Goal: Task Accomplishment & Management: Complete application form

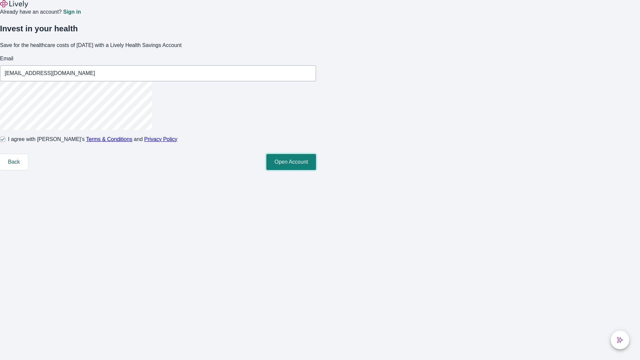
click at [316, 170] on button "Open Account" at bounding box center [291, 162] width 50 height 16
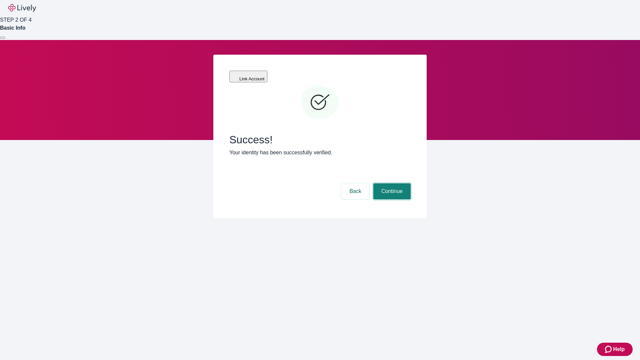
click at [391, 183] on button "Continue" at bounding box center [391, 191] width 37 height 16
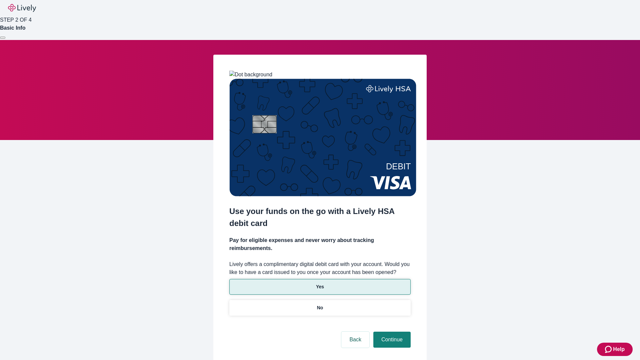
click at [320, 283] on p "Yes" at bounding box center [320, 286] width 8 height 7
click at [391, 332] on button "Continue" at bounding box center [391, 340] width 37 height 16
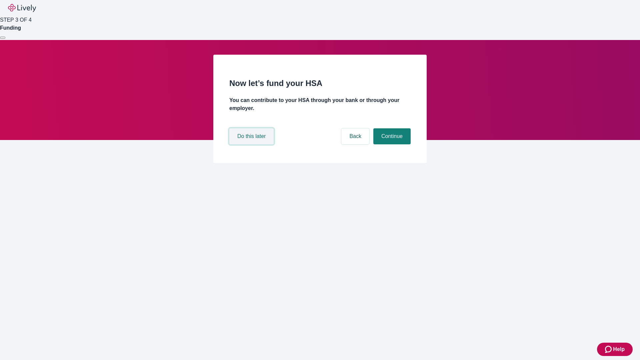
click at [252, 144] on button "Do this later" at bounding box center [251, 136] width 44 height 16
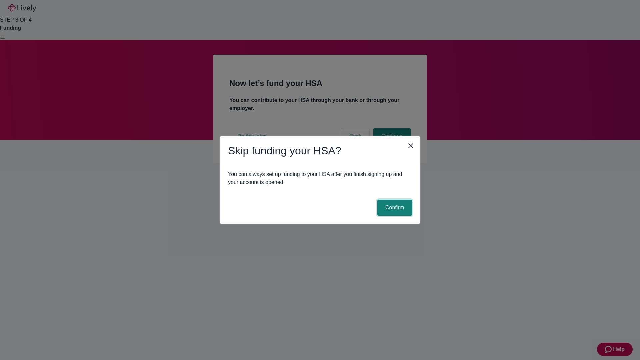
click at [394, 208] on button "Confirm" at bounding box center [394, 208] width 35 height 16
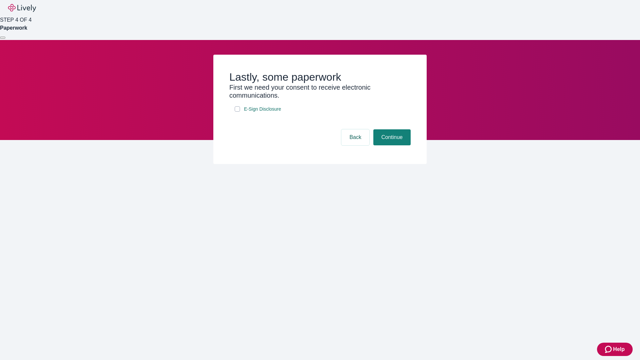
click at [237, 112] on input "E-Sign Disclosure" at bounding box center [237, 108] width 5 height 5
checkbox input "true"
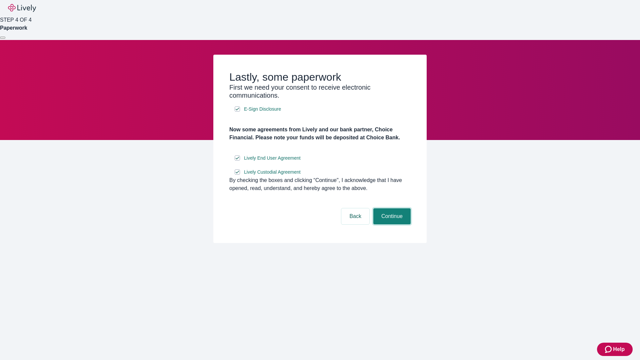
click at [391, 224] on button "Continue" at bounding box center [391, 216] width 37 height 16
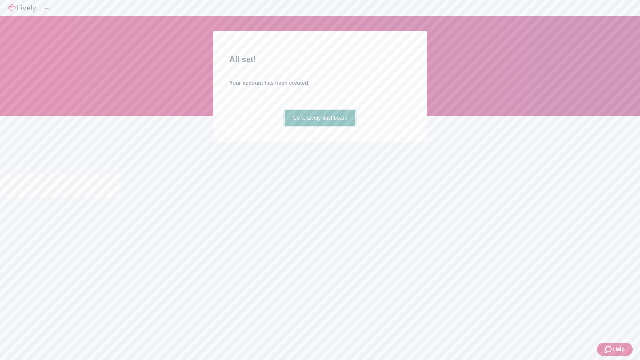
click at [320, 126] on link "Go to Lively dashboard" at bounding box center [320, 118] width 71 height 16
